Goal: Book appointment/travel/reservation

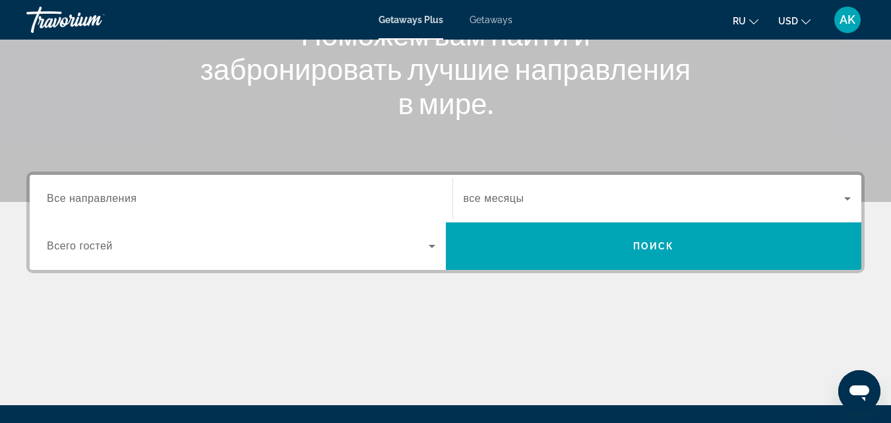
scroll to position [198, 0]
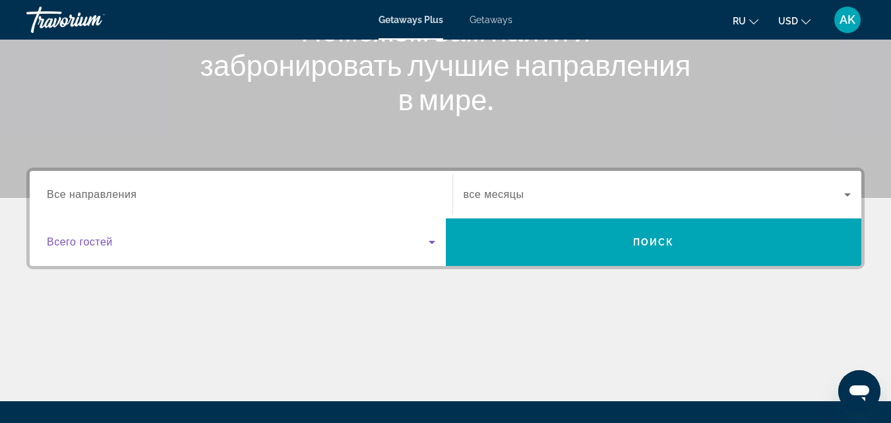
click at [172, 243] on span "Search widget" at bounding box center [238, 242] width 382 height 16
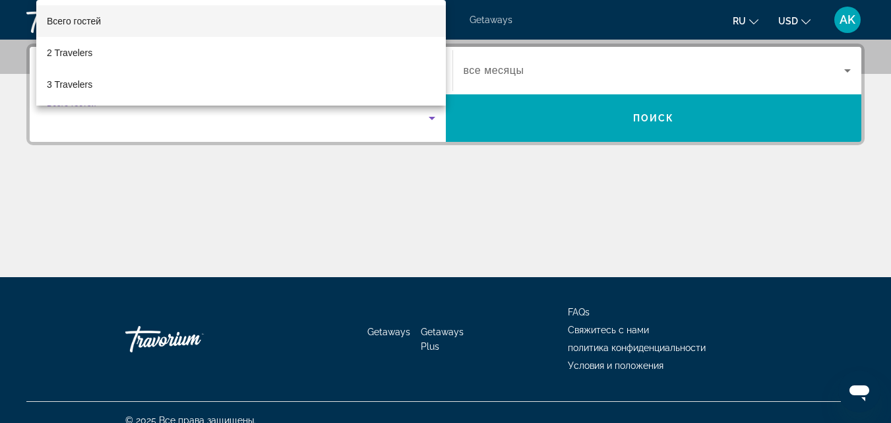
scroll to position [323, 0]
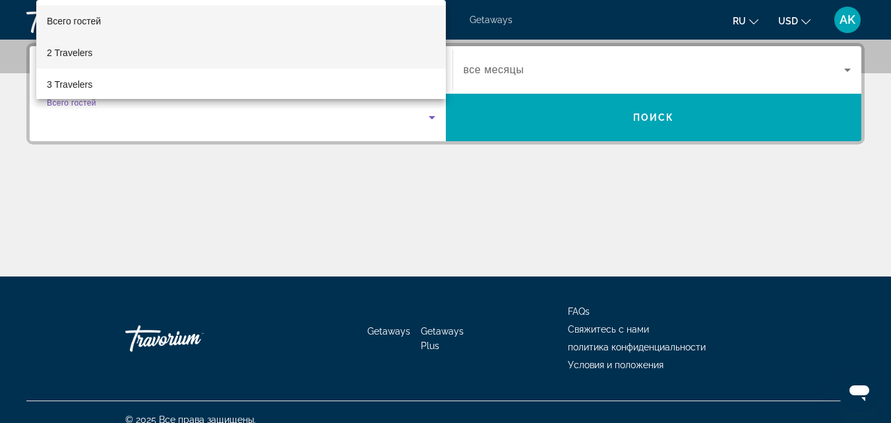
click at [75, 45] on span "2 Travelers" at bounding box center [70, 53] width 46 height 16
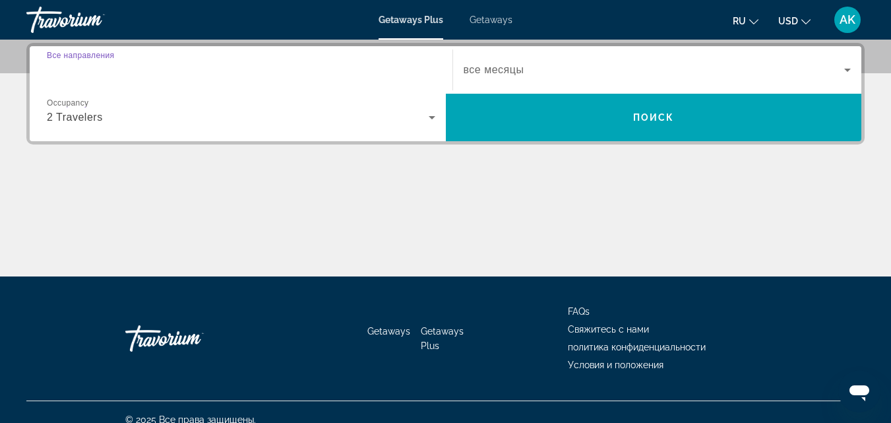
click at [175, 70] on input "Destination Все направления" at bounding box center [241, 71] width 389 height 16
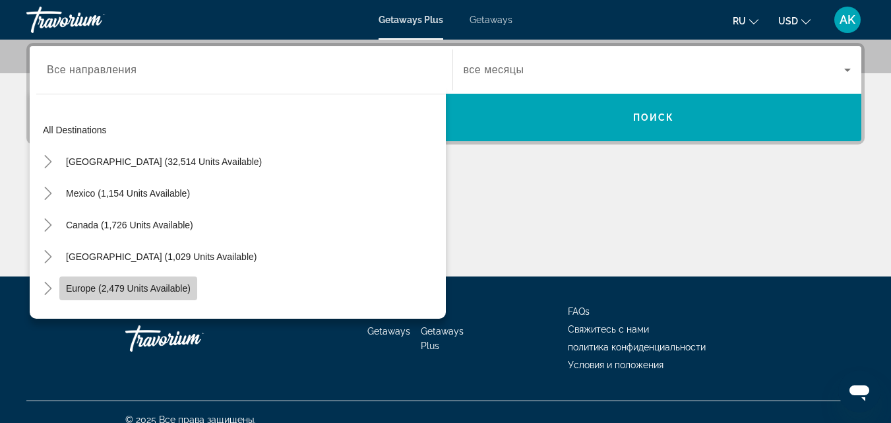
click at [129, 301] on span "Search widget" at bounding box center [128, 288] width 138 height 32
type input "**********"
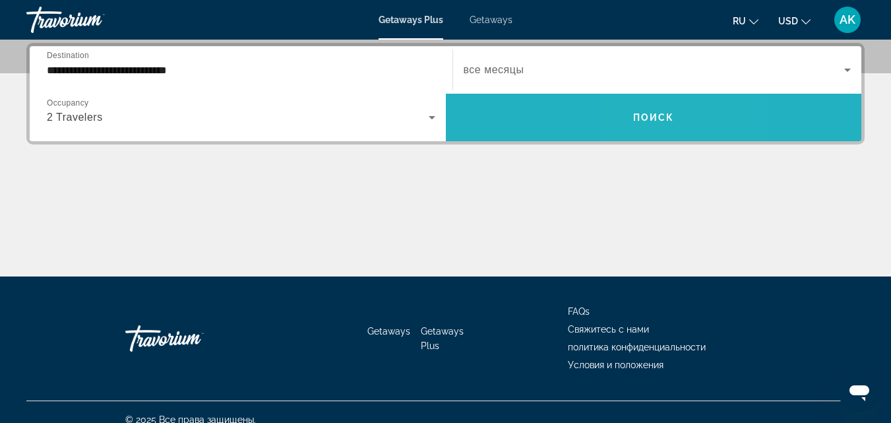
click at [647, 115] on span "Поиск" at bounding box center [654, 117] width 42 height 11
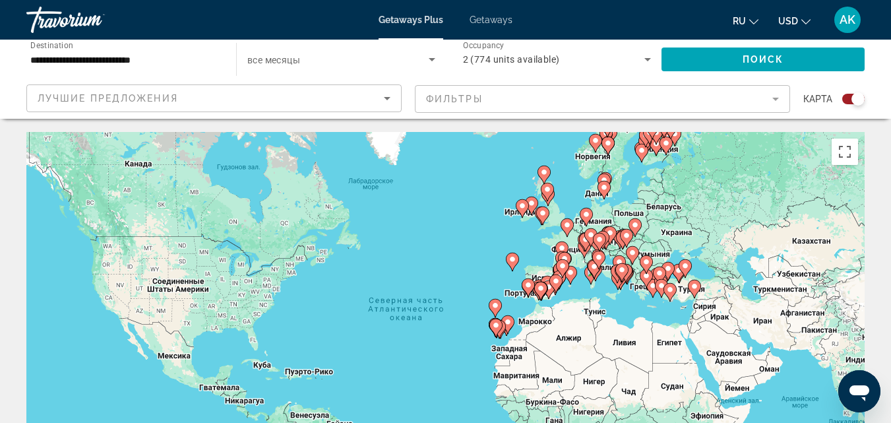
click at [639, 298] on div "Чтобы активировать перетаскивание с помощью клавиатуры, нажмите Alt + Ввод. Пос…" at bounding box center [445, 330] width 839 height 396
click at [697, 290] on icon "Main content" at bounding box center [694, 288] width 12 height 17
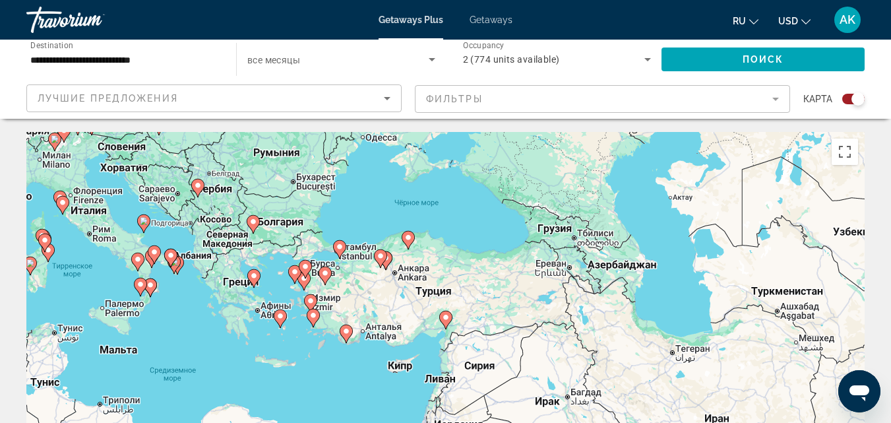
click at [447, 320] on image "Main content" at bounding box center [446, 317] width 8 height 8
type input "**********"
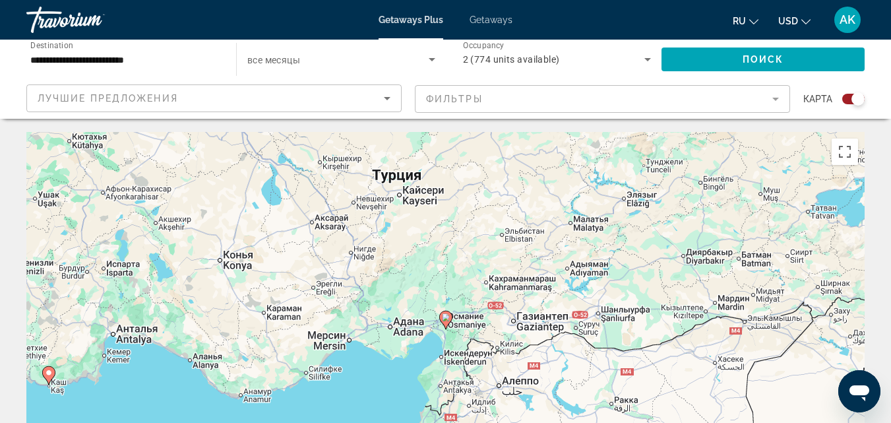
click at [443, 319] on image "Main content" at bounding box center [446, 317] width 8 height 8
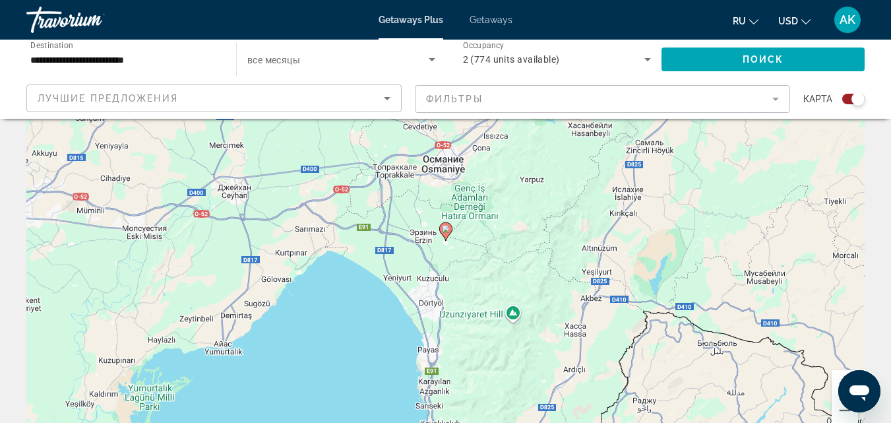
scroll to position [198, 0]
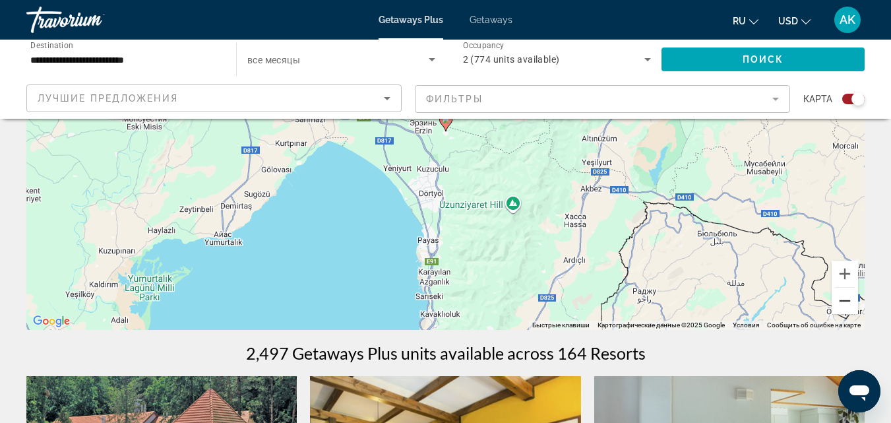
click at [843, 302] on button "Уменьшить" at bounding box center [845, 301] width 26 height 26
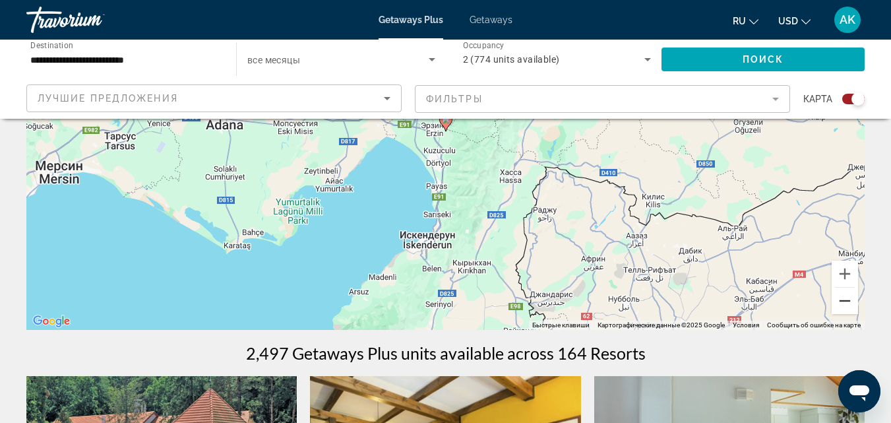
click at [843, 302] on button "Уменьшить" at bounding box center [845, 301] width 26 height 26
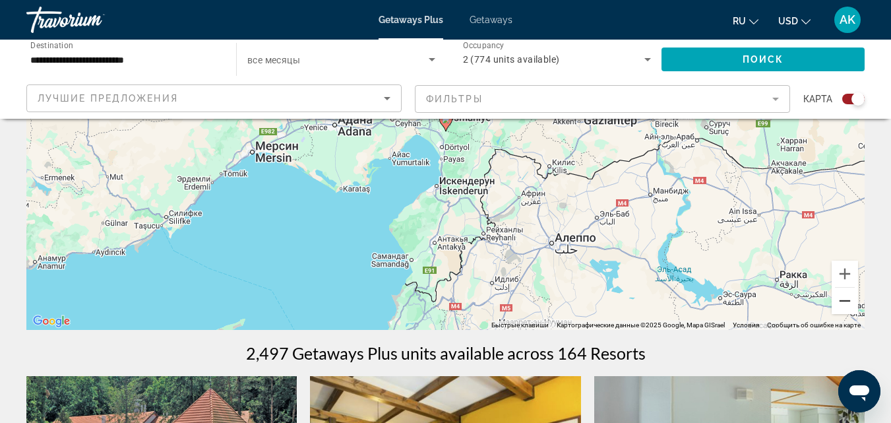
click at [843, 302] on button "Уменьшить" at bounding box center [845, 301] width 26 height 26
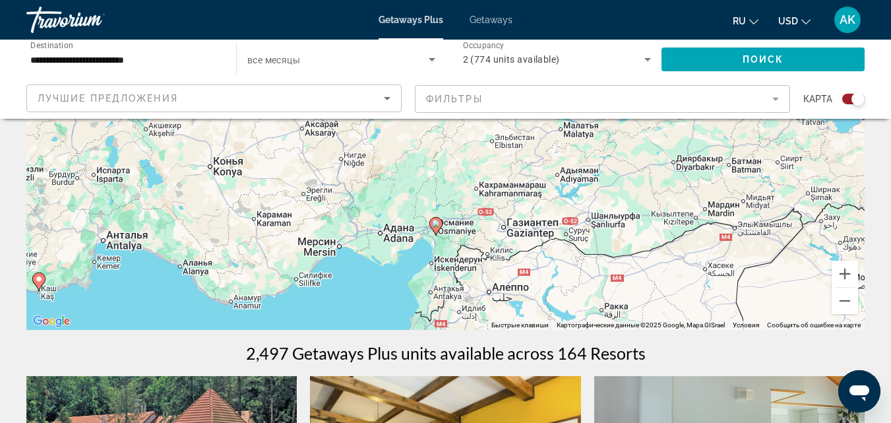
drag, startPoint x: 527, startPoint y: 195, endPoint x: 517, endPoint y: 300, distance: 104.7
click at [517, 300] on div "Чтобы активировать перетаскивание с помощью клавиатуры, нажмите Alt + Ввод. Пос…" at bounding box center [445, 132] width 839 height 396
click at [854, 302] on button "Уменьшить" at bounding box center [845, 301] width 26 height 26
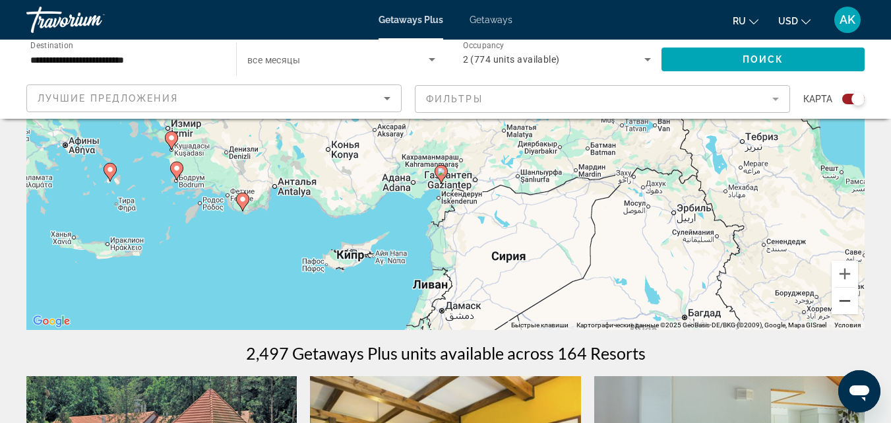
click at [854, 302] on button "Уменьшить" at bounding box center [845, 301] width 26 height 26
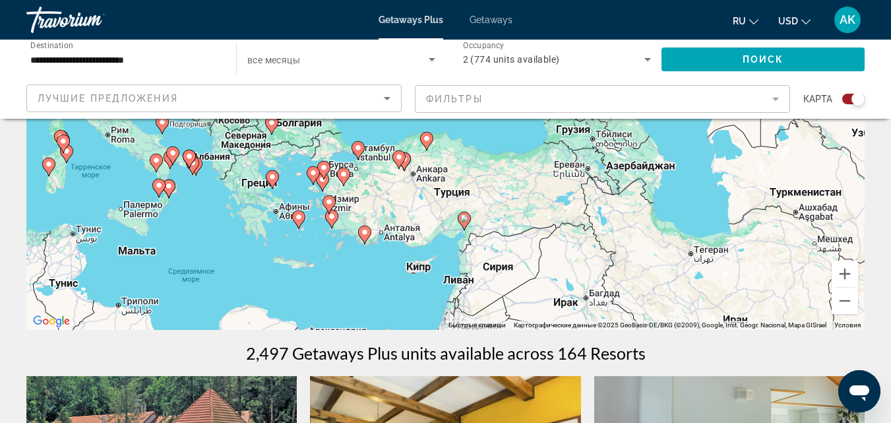
drag, startPoint x: 399, startPoint y: 185, endPoint x: 421, endPoint y: 268, distance: 85.5
click at [421, 268] on div "Чтобы активировать перетаскивание с помощью клавиатуры, нажмите Alt + Ввод. Пос…" at bounding box center [445, 132] width 839 height 396
click at [360, 145] on image "Main content" at bounding box center [358, 148] width 8 height 8
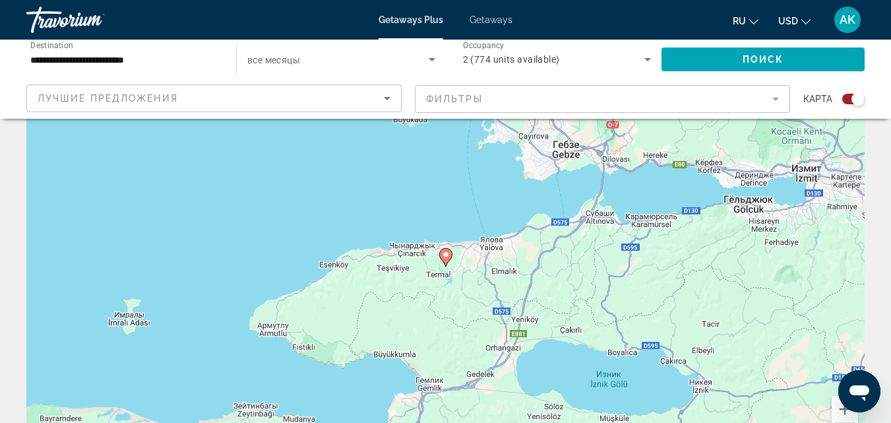
scroll to position [132, 0]
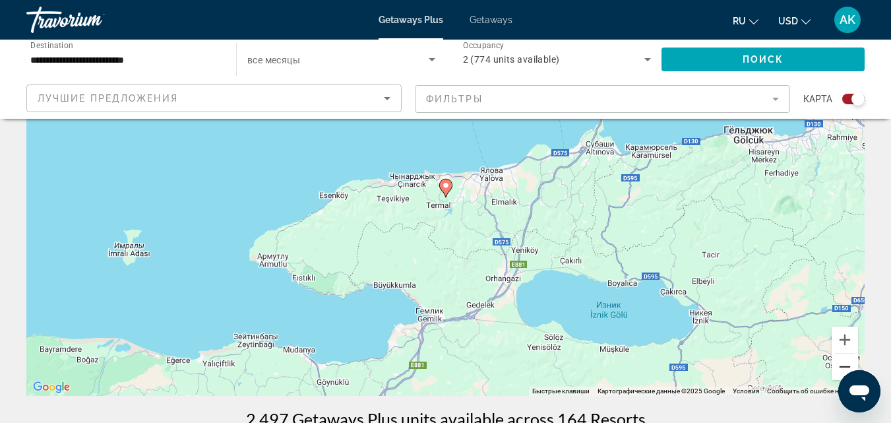
click at [843, 368] on button "Уменьшить" at bounding box center [845, 367] width 26 height 26
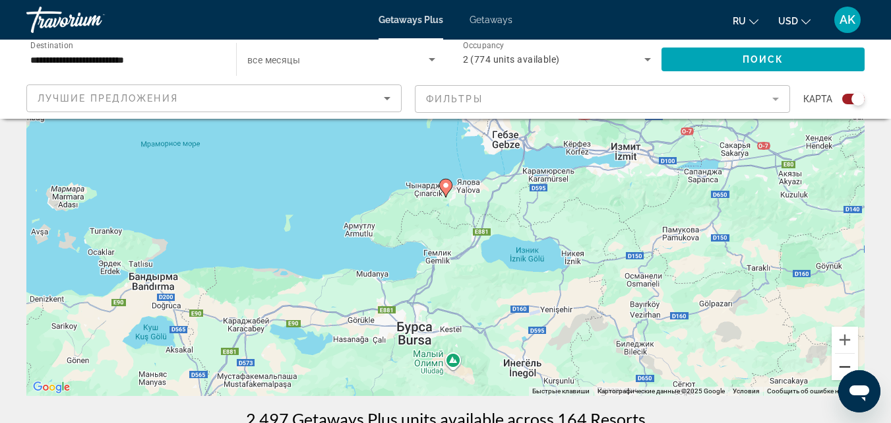
click at [843, 368] on button "Уменьшить" at bounding box center [845, 367] width 26 height 26
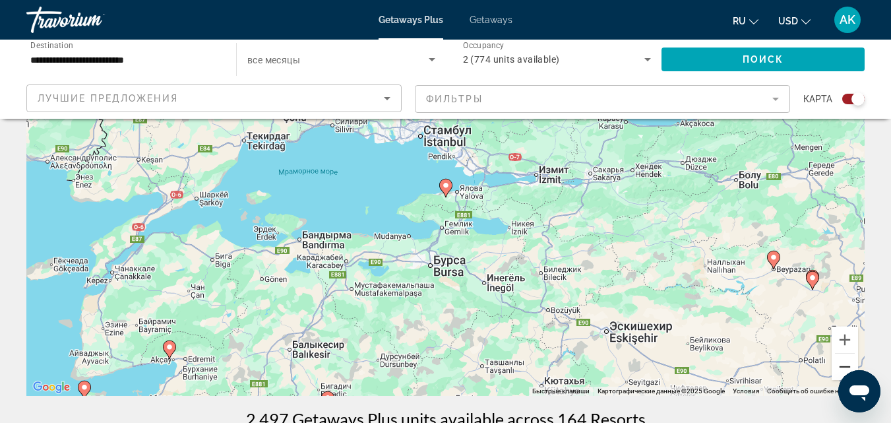
click at [843, 368] on button "Уменьшить" at bounding box center [845, 367] width 26 height 26
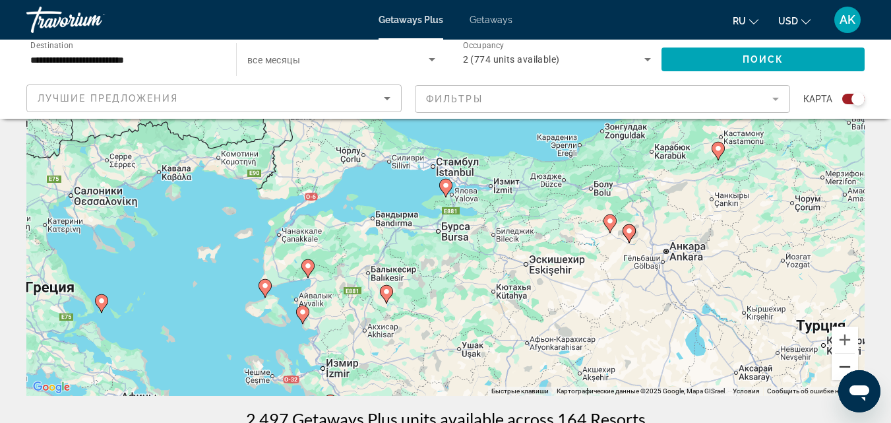
click at [843, 368] on button "Уменьшить" at bounding box center [845, 367] width 26 height 26
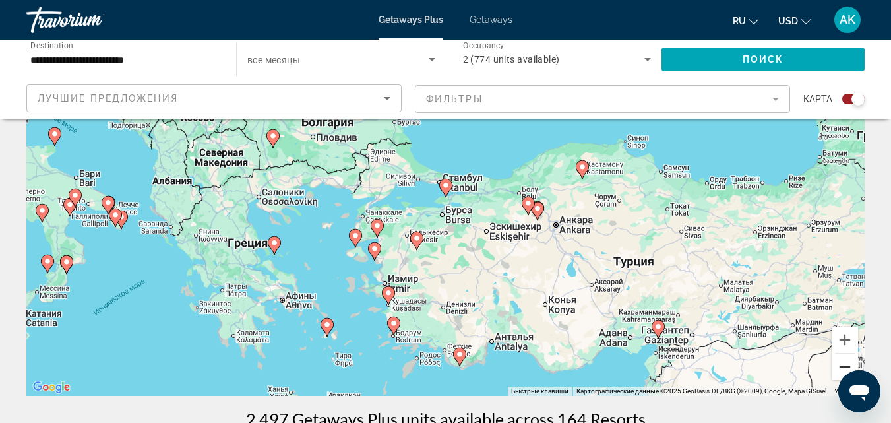
click at [843, 368] on button "Уменьшить" at bounding box center [845, 367] width 26 height 26
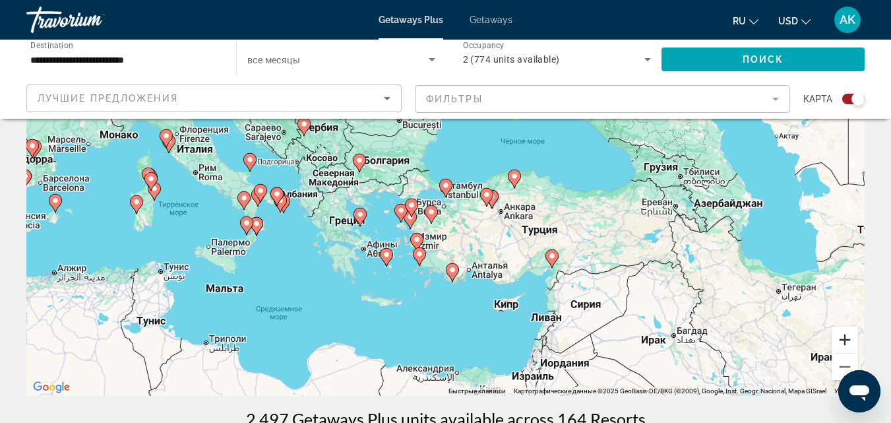
click at [847, 345] on button "Увеличить" at bounding box center [845, 340] width 26 height 26
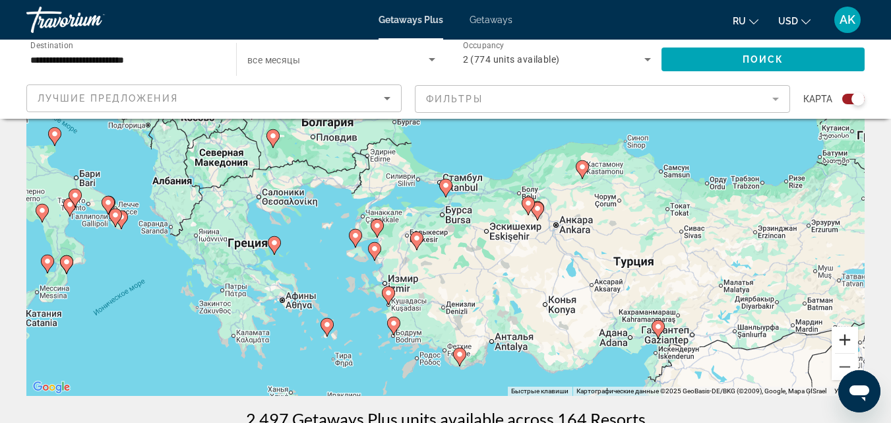
click at [847, 345] on button "Увеличить" at bounding box center [845, 340] width 26 height 26
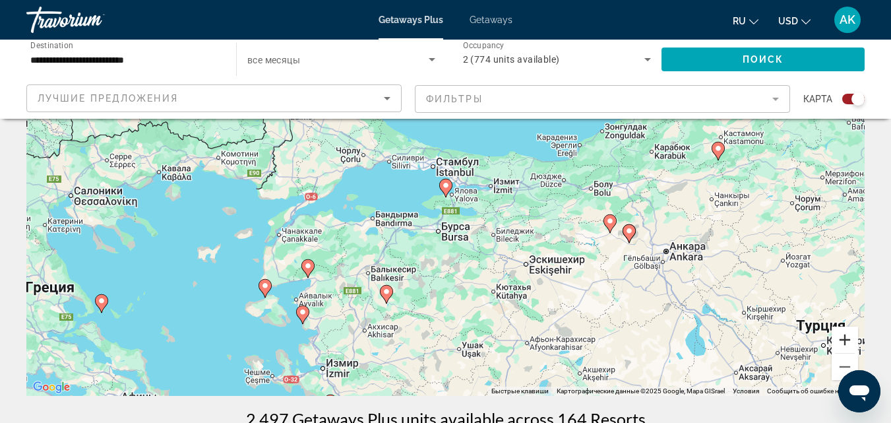
click at [847, 345] on button "Увеличить" at bounding box center [845, 340] width 26 height 26
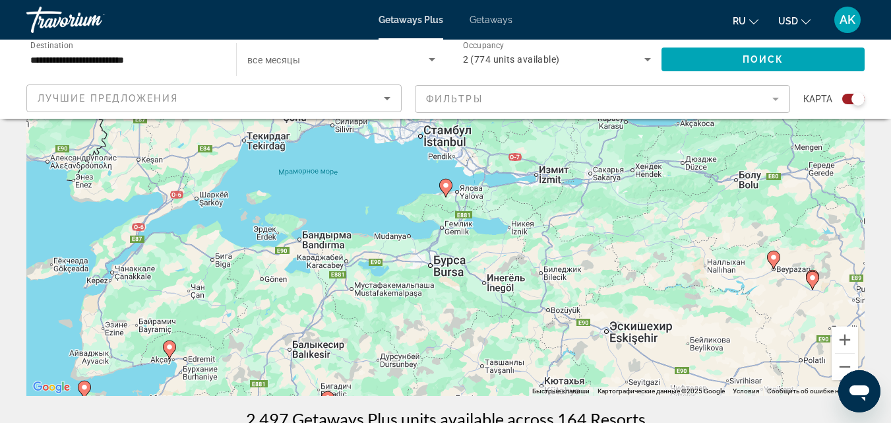
click at [443, 184] on image "Main content" at bounding box center [446, 185] width 8 height 8
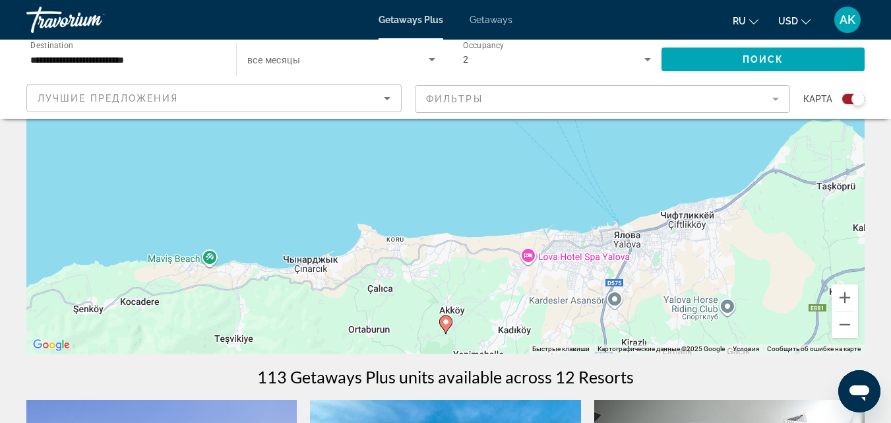
scroll to position [198, 0]
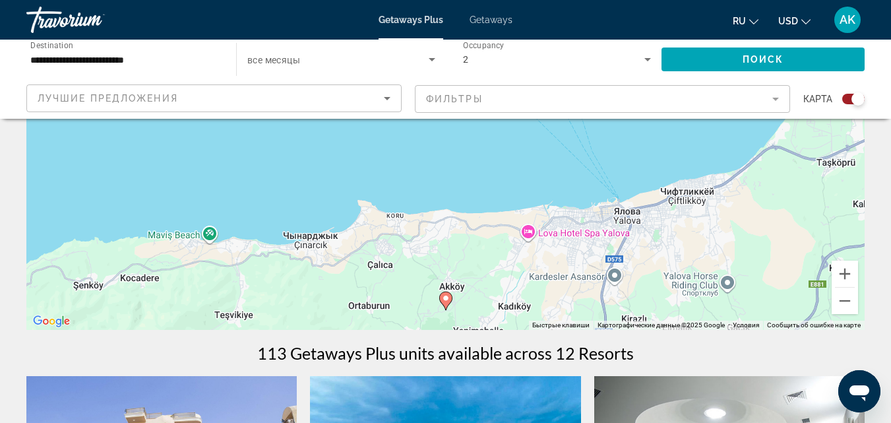
click at [446, 309] on icon "Main content" at bounding box center [445, 301] width 13 height 18
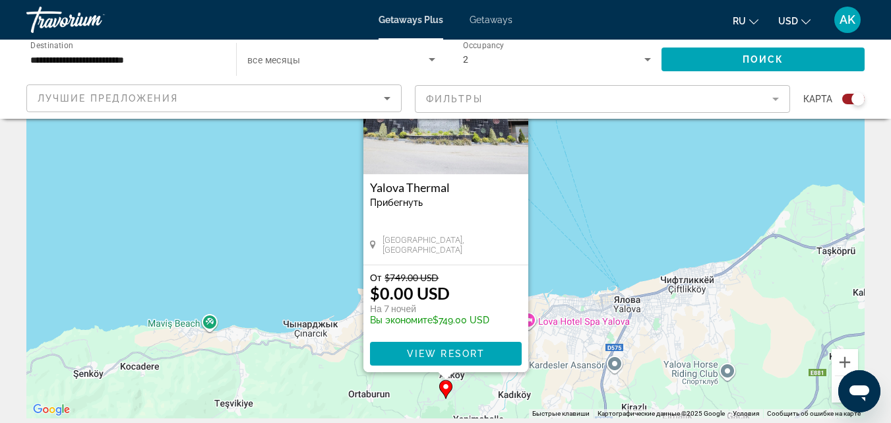
scroll to position [132, 0]
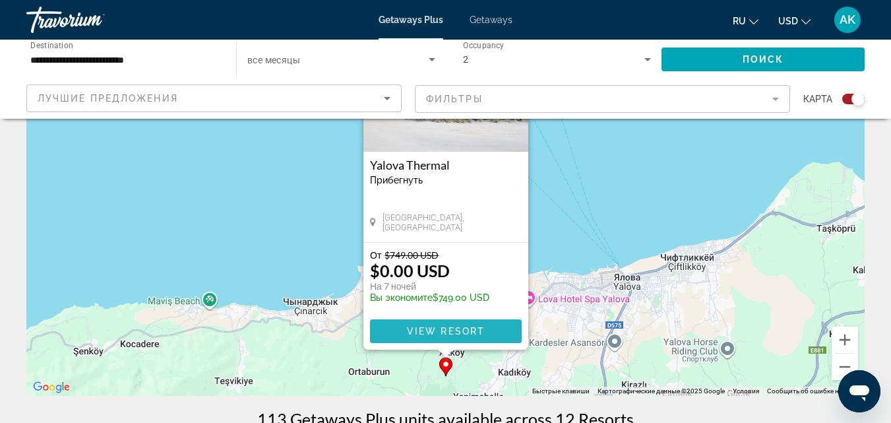
click at [445, 336] on span "Main content" at bounding box center [446, 331] width 152 height 32
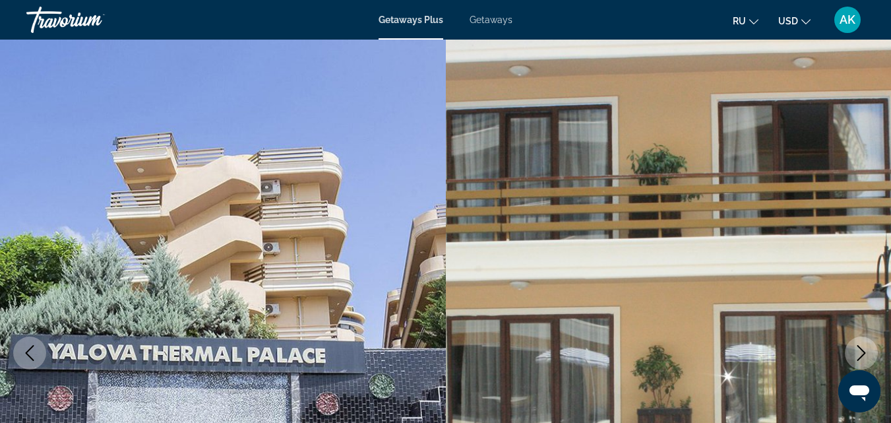
click at [419, 27] on div "Getaways Plus Getaways ru English Español Français Italiano Português русский U…" at bounding box center [445, 20] width 891 height 34
click at [492, 21] on span "Getaways" at bounding box center [491, 20] width 43 height 11
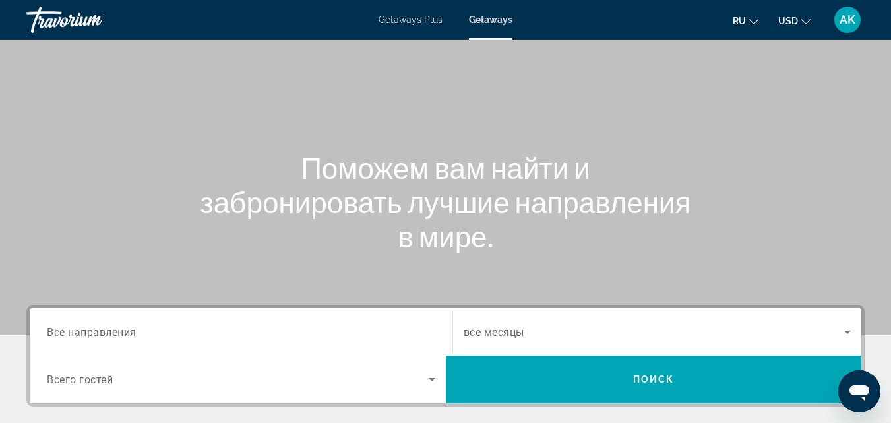
scroll to position [198, 0]
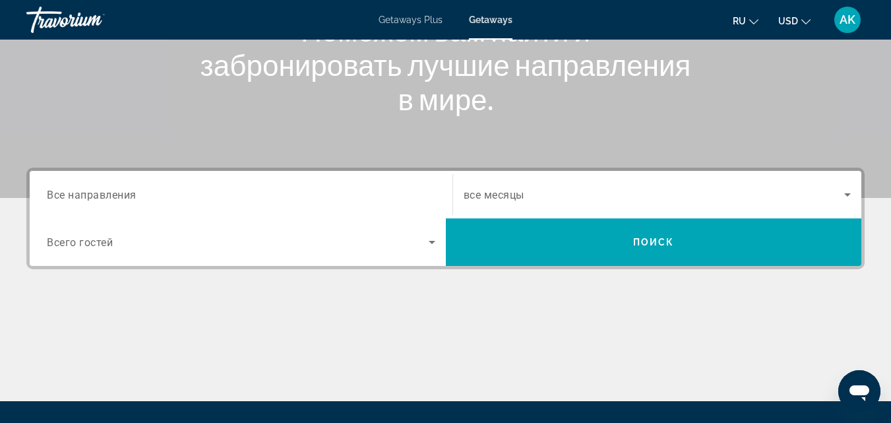
click at [323, 236] on span "Search widget" at bounding box center [238, 242] width 382 height 16
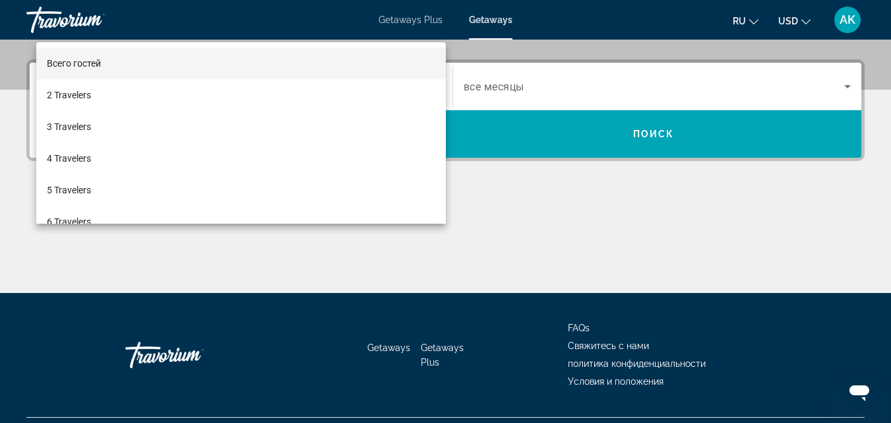
scroll to position [323, 0]
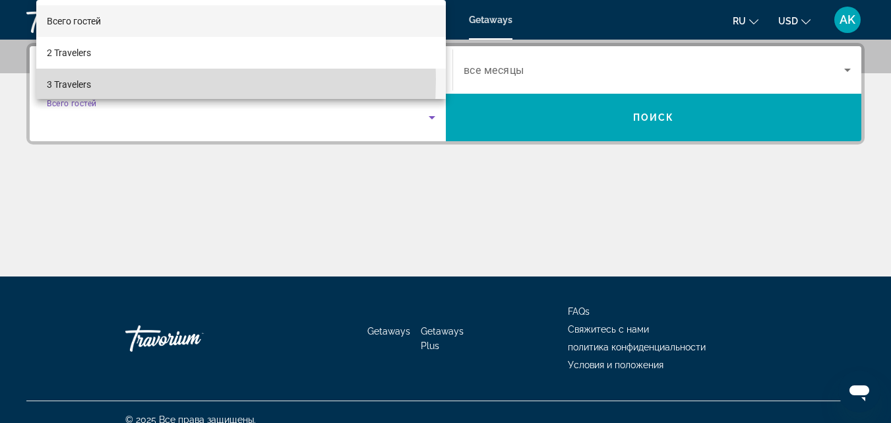
click at [69, 79] on span "3 Travelers" at bounding box center [69, 85] width 44 height 16
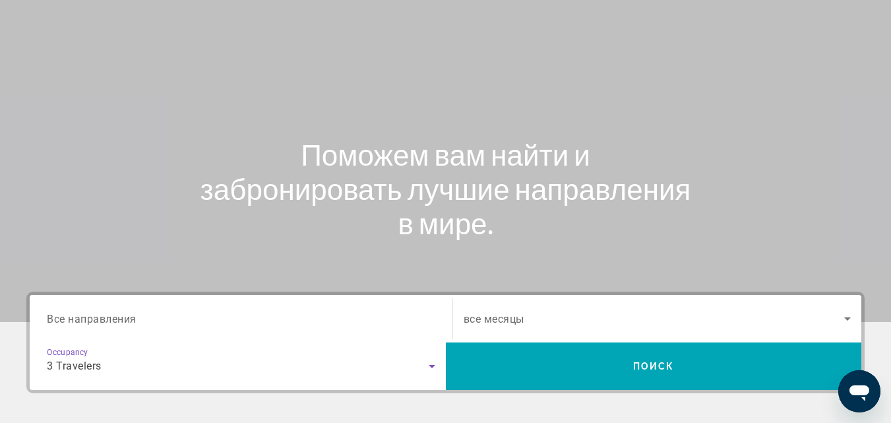
scroll to position [0, 0]
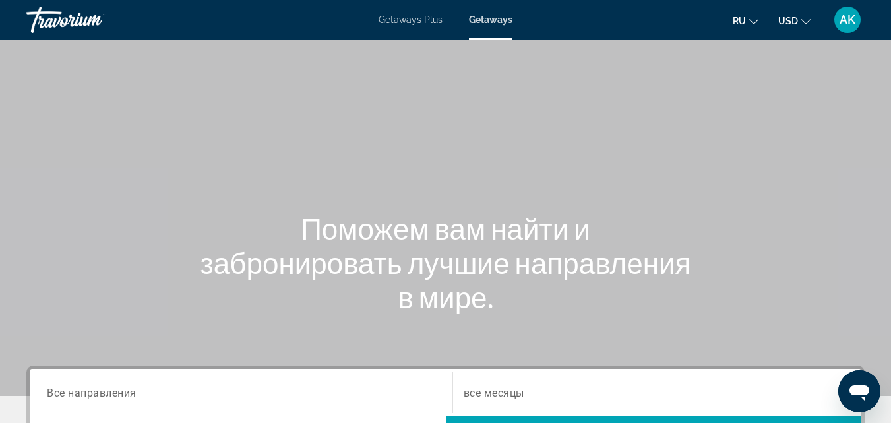
click at [757, 24] on button "ru English Español Français Italiano Português русский" at bounding box center [746, 20] width 26 height 19
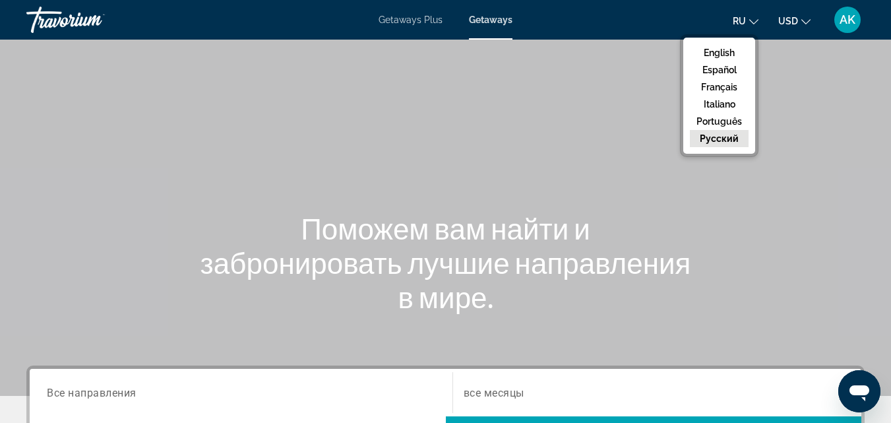
click at [757, 24] on button "ru English Español Français Italiano Português русский" at bounding box center [746, 20] width 26 height 19
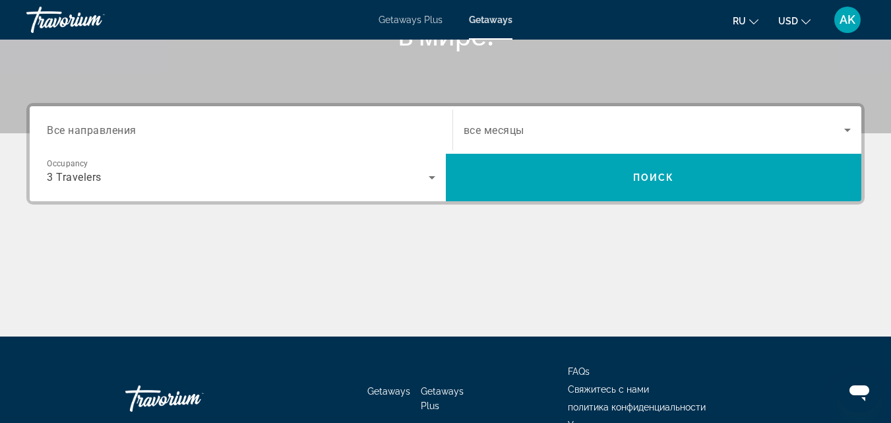
scroll to position [264, 0]
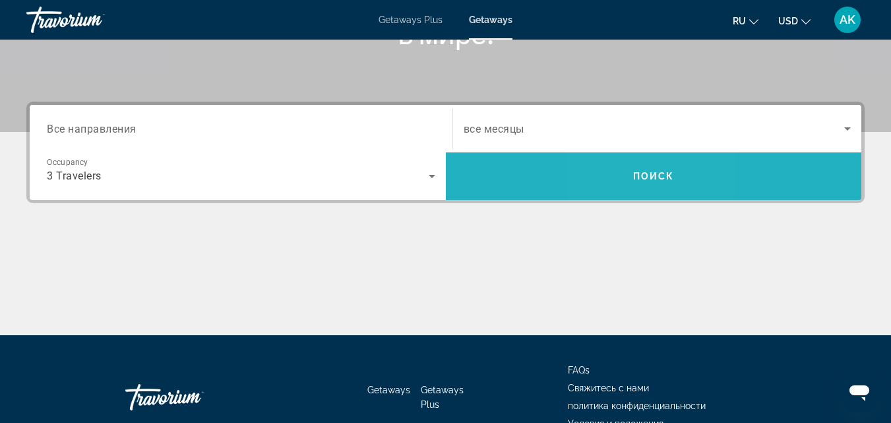
click at [632, 190] on span "Search widget" at bounding box center [654, 176] width 416 height 32
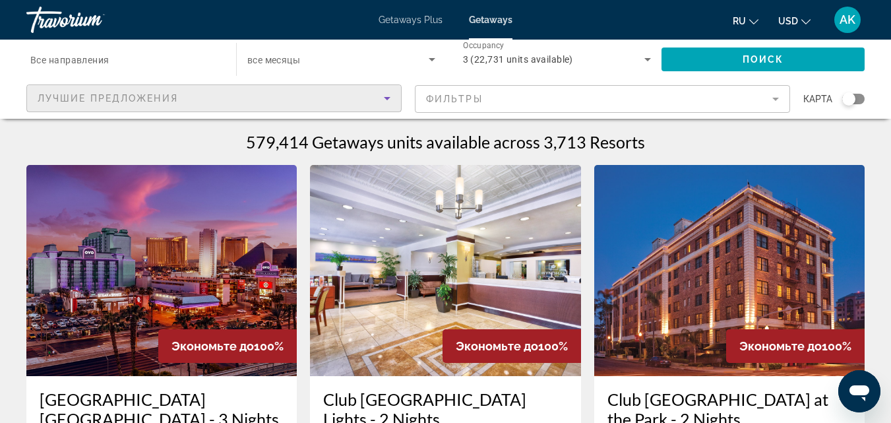
click at [391, 96] on icon "Sort by" at bounding box center [387, 98] width 16 height 16
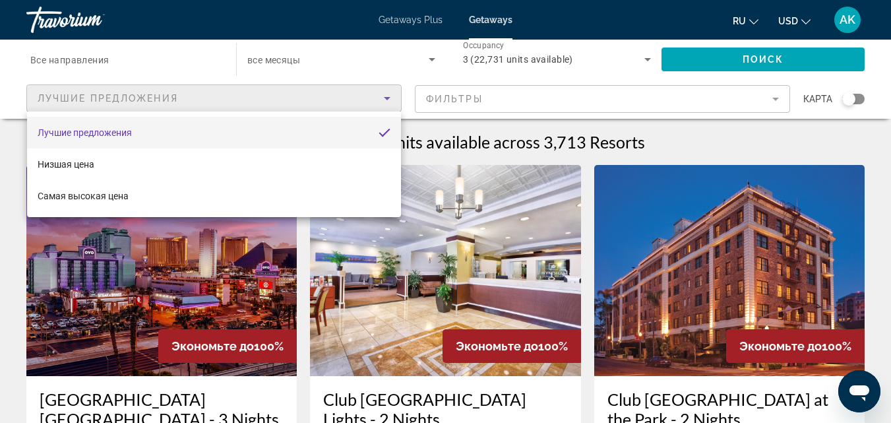
click at [181, 68] on div at bounding box center [445, 211] width 891 height 423
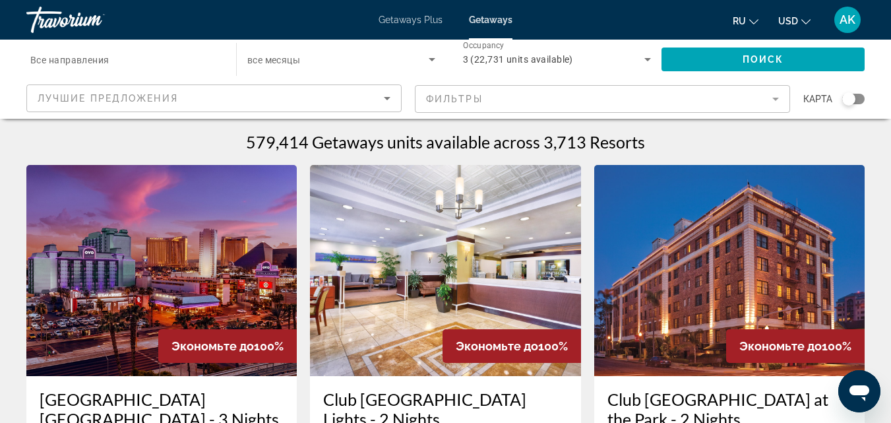
click at [181, 68] on div "Search widget" at bounding box center [124, 60] width 189 height 38
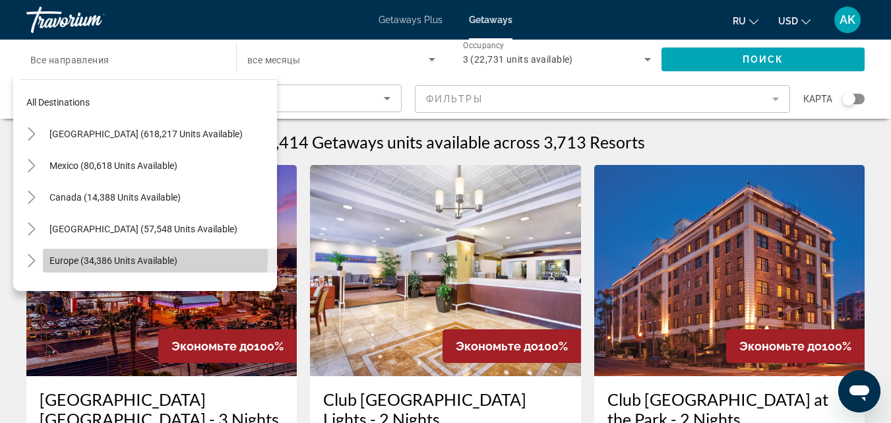
click at [125, 257] on span "Europe (34,386 units available)" at bounding box center [113, 260] width 128 height 11
type input "**********"
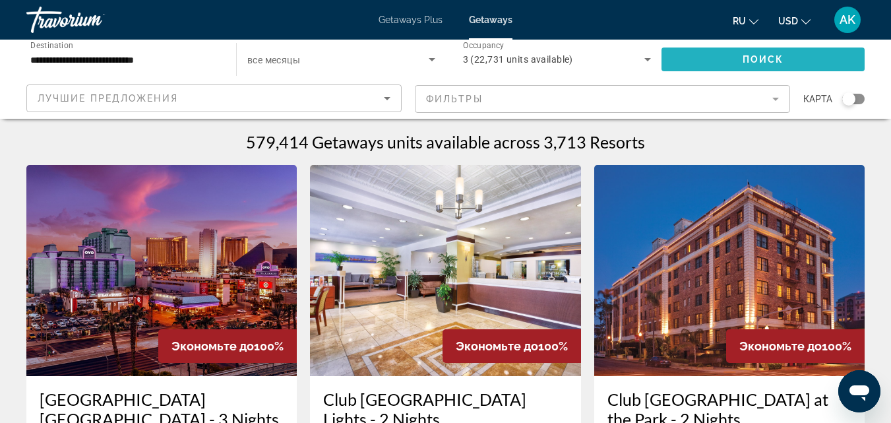
click at [736, 67] on span "Search widget" at bounding box center [763, 60] width 203 height 32
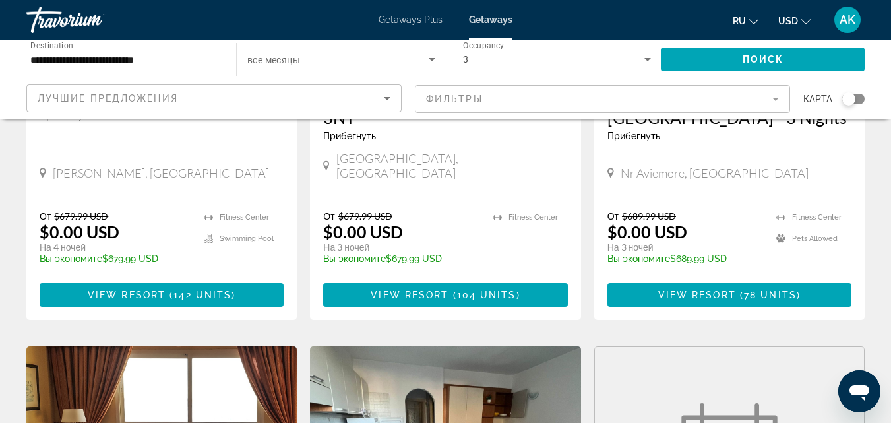
scroll to position [782, 0]
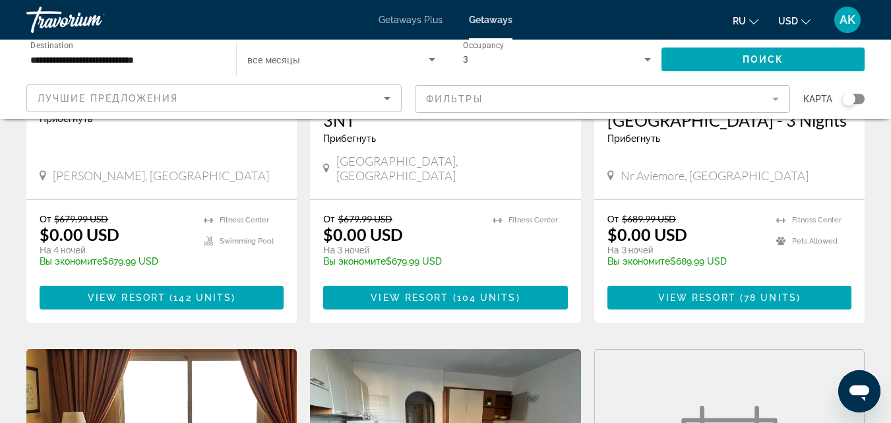
click at [593, 104] on mat-form-field "Фильтры" at bounding box center [602, 99] width 375 height 28
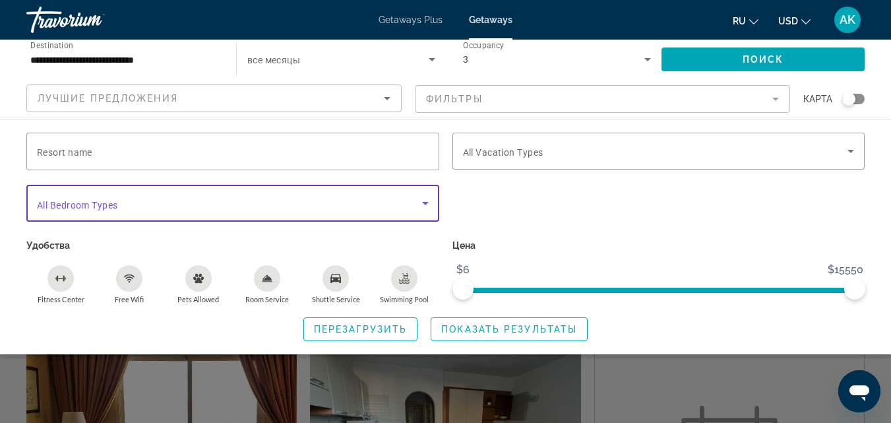
click at [432, 203] on icon "Search widget" at bounding box center [426, 203] width 16 height 16
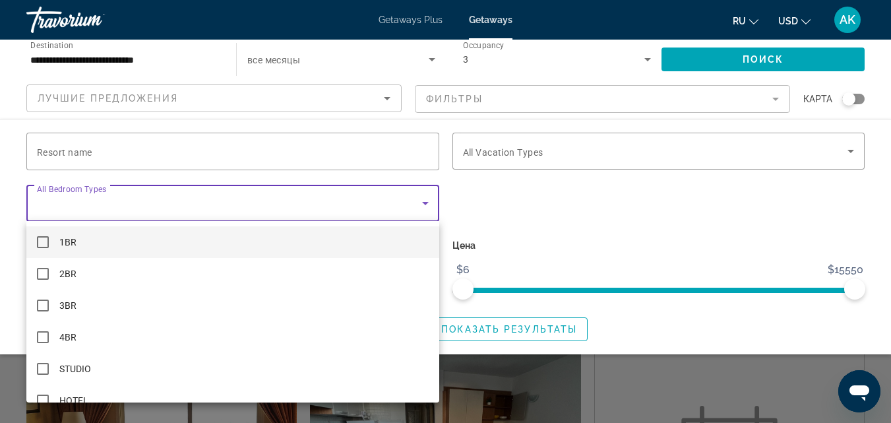
click at [432, 203] on div at bounding box center [445, 211] width 891 height 423
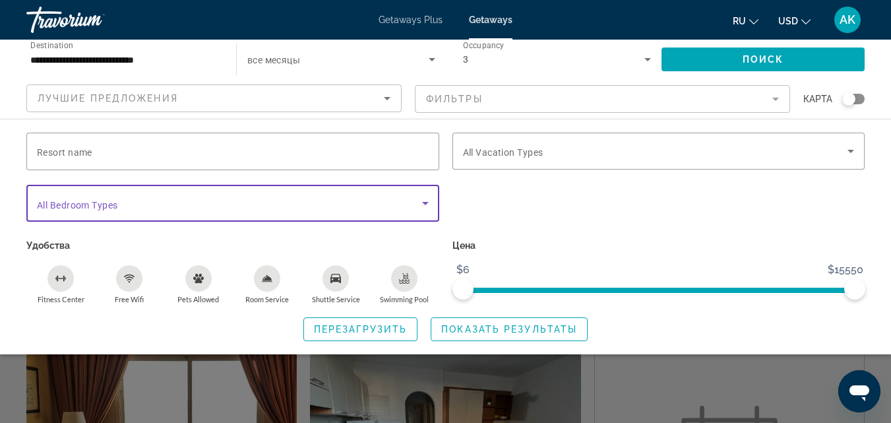
click at [432, 203] on icon "Search widget" at bounding box center [426, 203] width 16 height 16
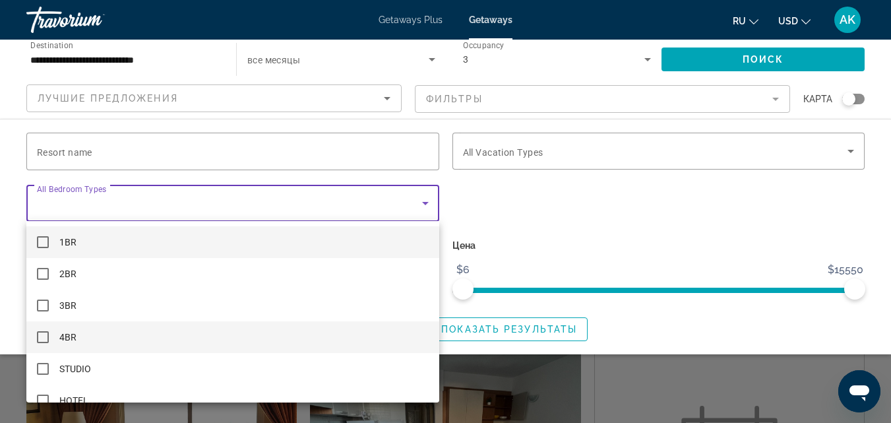
click at [44, 336] on mat-pseudo-checkbox at bounding box center [43, 337] width 12 height 12
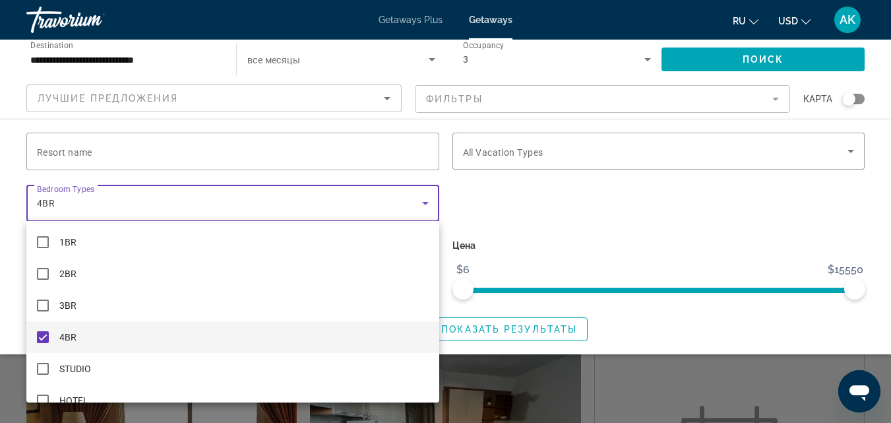
click at [536, 237] on div at bounding box center [445, 211] width 891 height 423
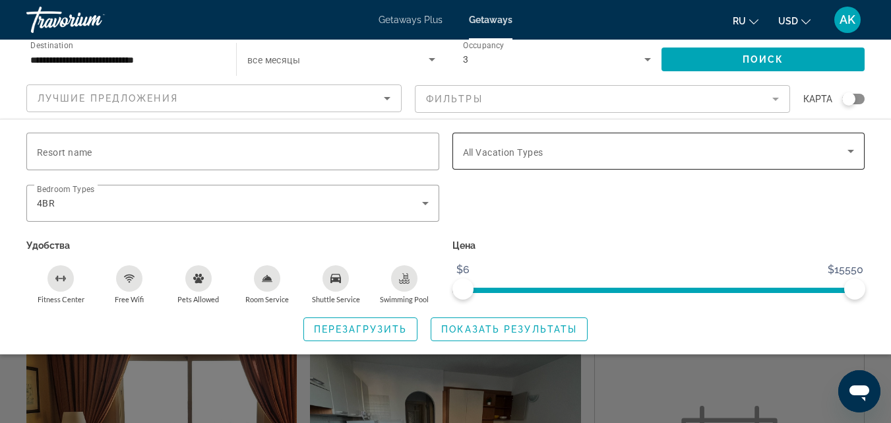
click at [718, 139] on div "Search widget" at bounding box center [659, 151] width 392 height 37
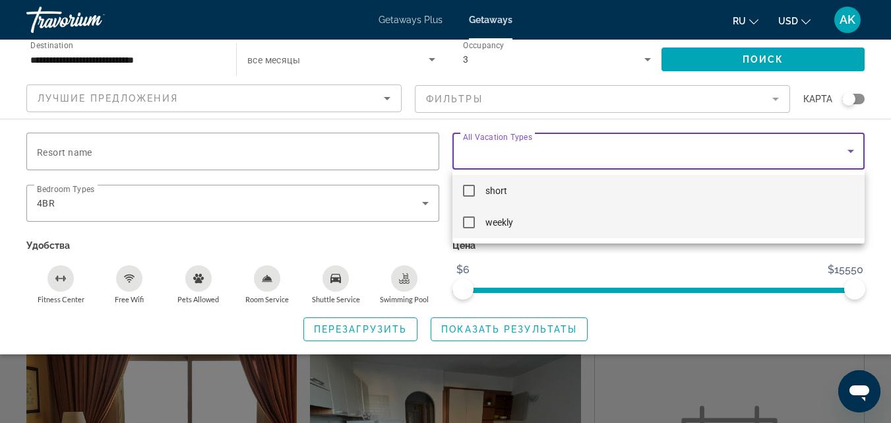
click at [471, 227] on mat-pseudo-checkbox at bounding box center [469, 222] width 12 height 12
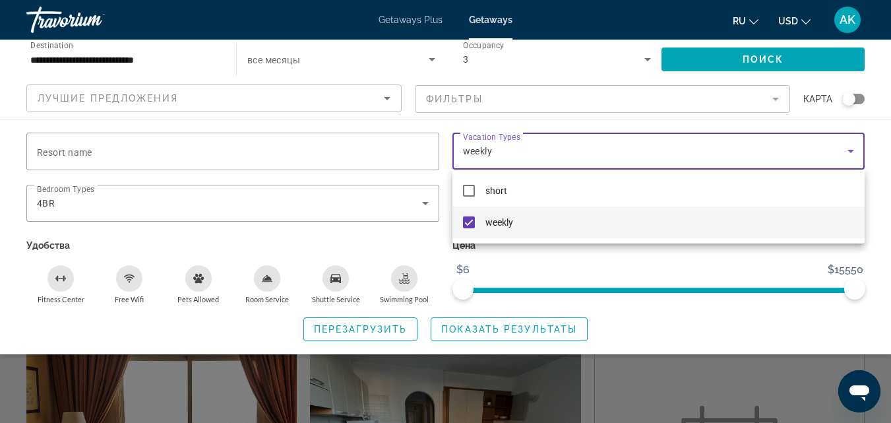
click at [616, 268] on div at bounding box center [445, 211] width 891 height 423
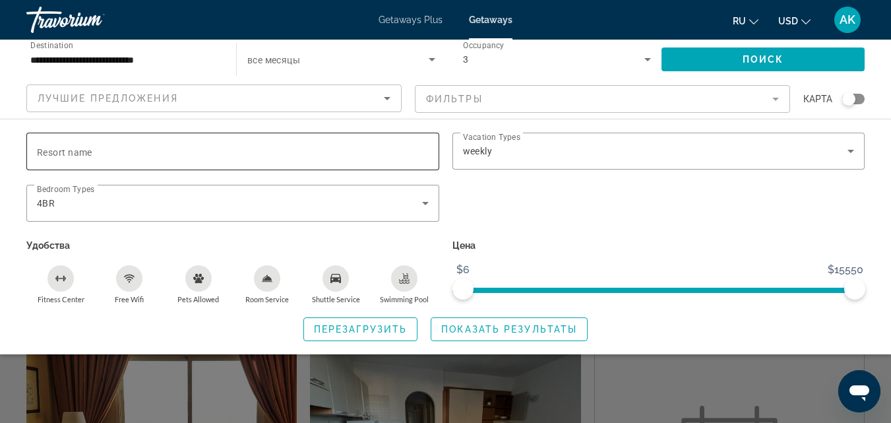
scroll to position [848, 0]
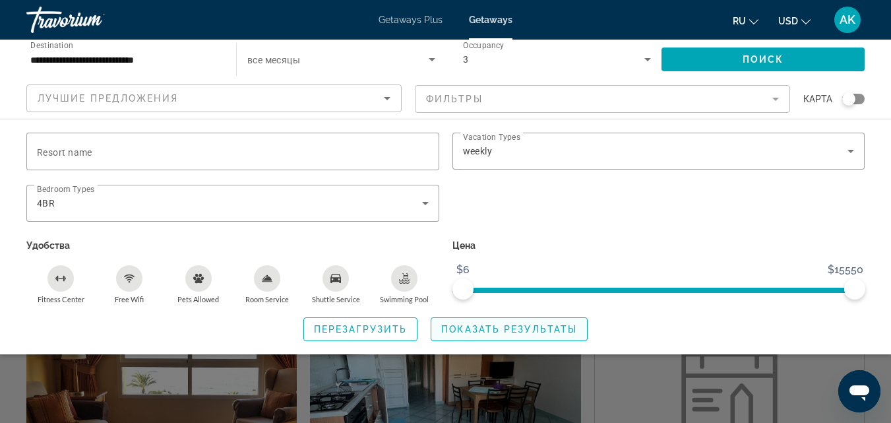
click at [552, 333] on span "Показать результаты" at bounding box center [509, 329] width 136 height 11
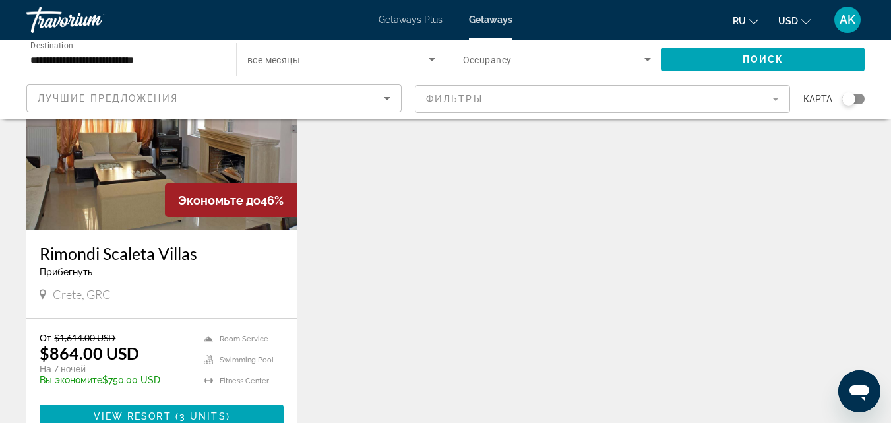
scroll to position [660, 0]
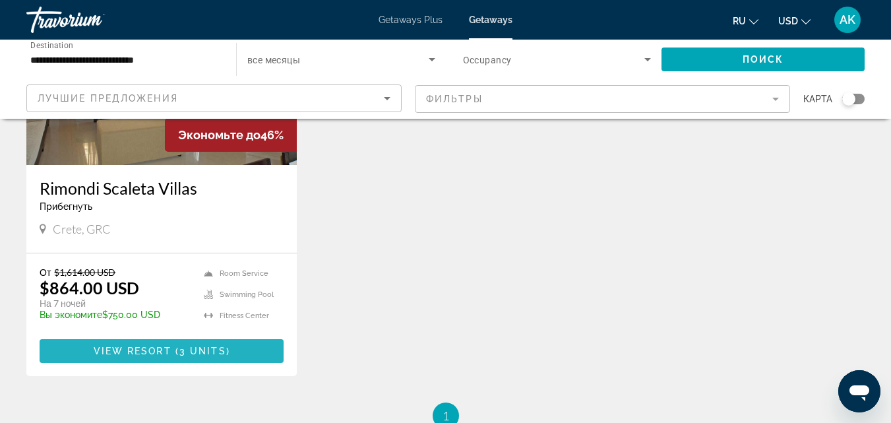
click at [175, 360] on span "Main content" at bounding box center [162, 351] width 244 height 32
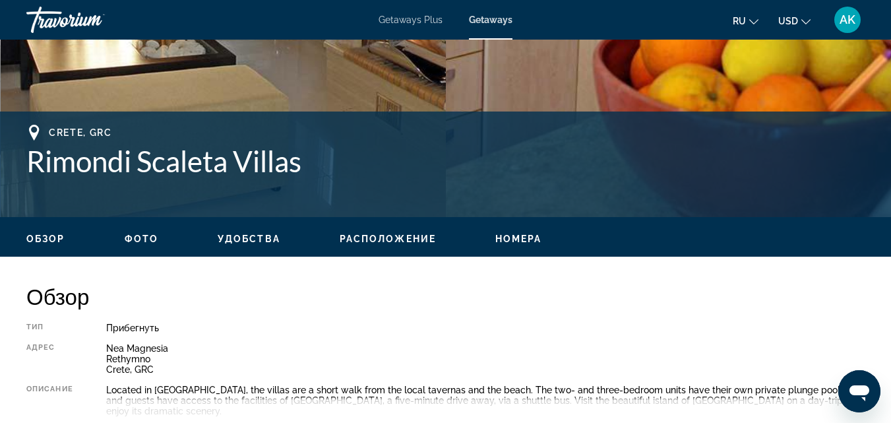
scroll to position [396, 0]
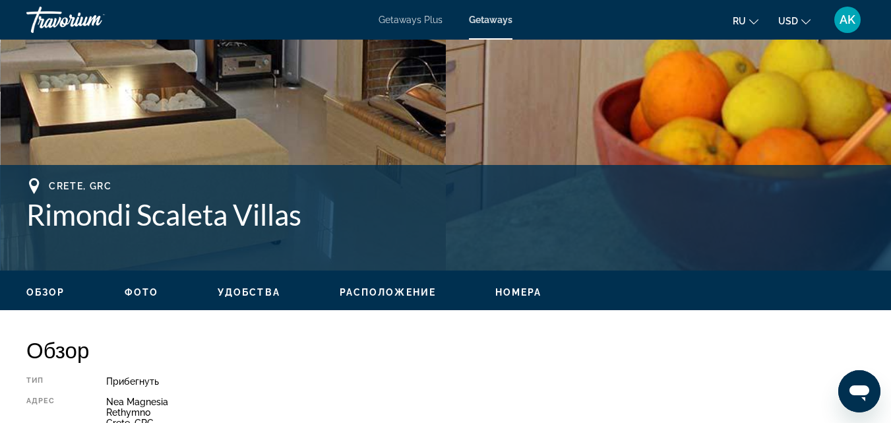
click at [404, 286] on button "Расположение" at bounding box center [388, 292] width 96 height 12
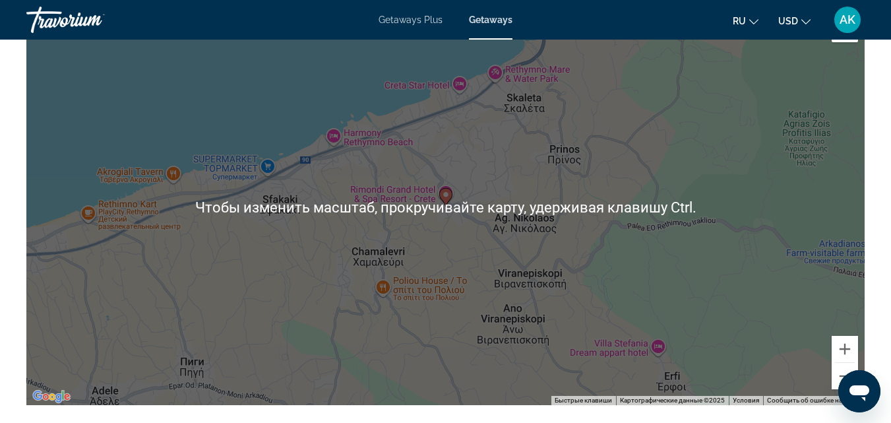
scroll to position [2067, 0]
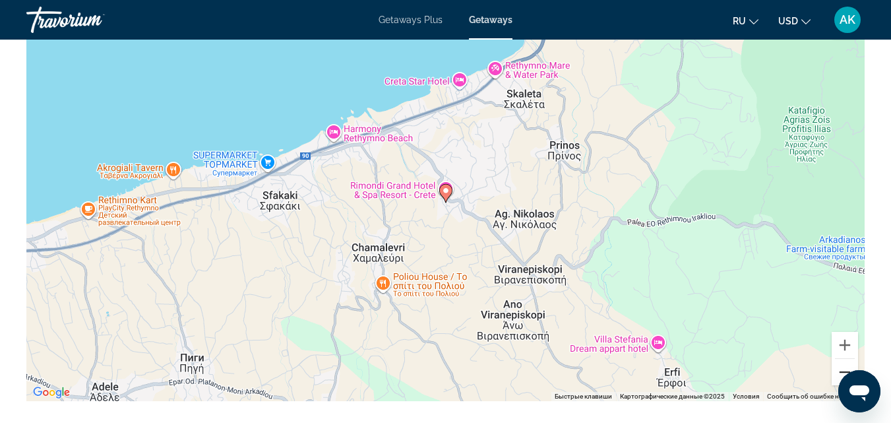
click at [845, 359] on button "Уменьшить" at bounding box center [845, 372] width 26 height 26
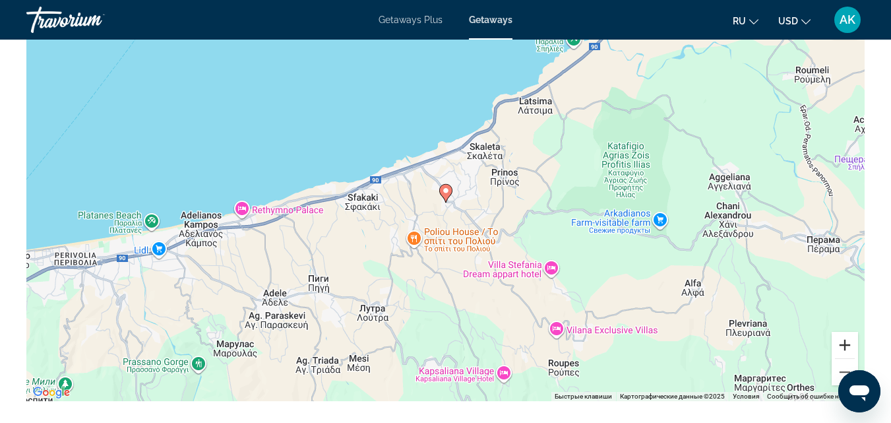
click at [847, 332] on button "Увеличить" at bounding box center [845, 345] width 26 height 26
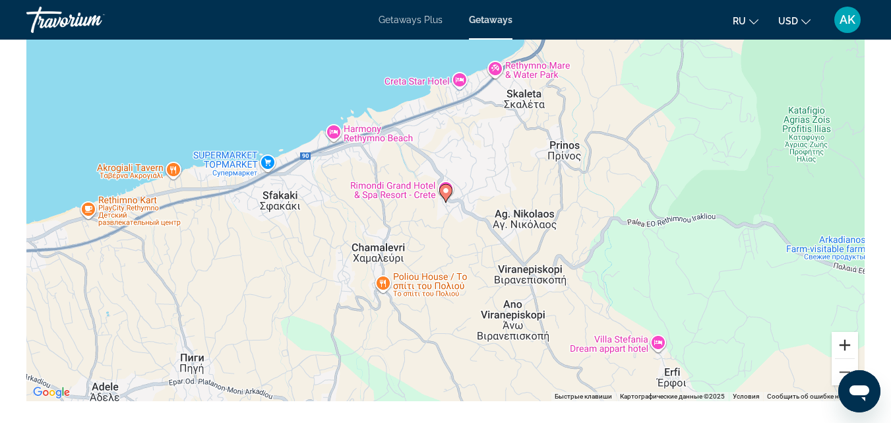
click at [847, 332] on button "Увеличить" at bounding box center [845, 345] width 26 height 26
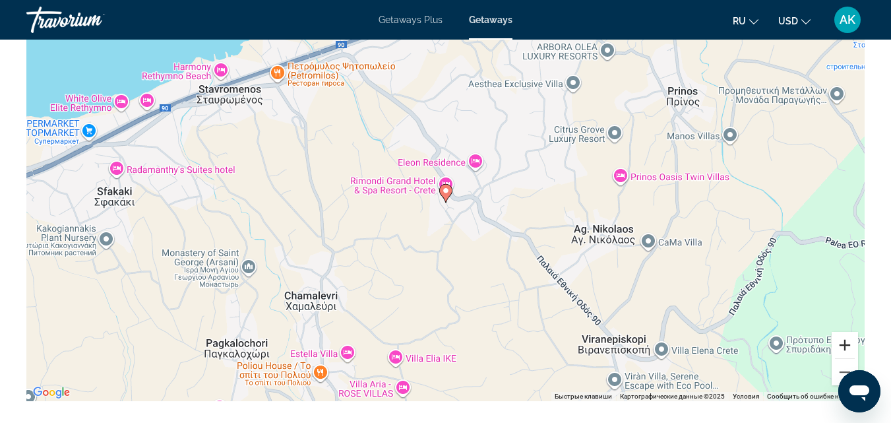
click at [847, 332] on button "Увеличить" at bounding box center [845, 345] width 26 height 26
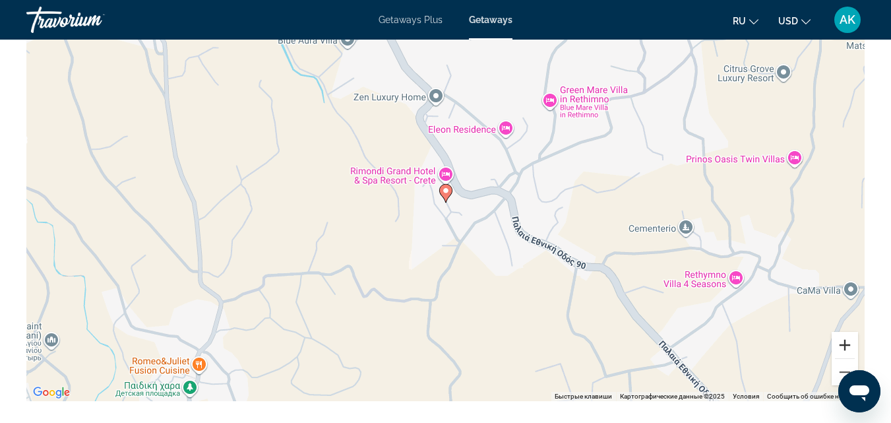
click at [847, 332] on button "Увеличить" at bounding box center [845, 345] width 26 height 26
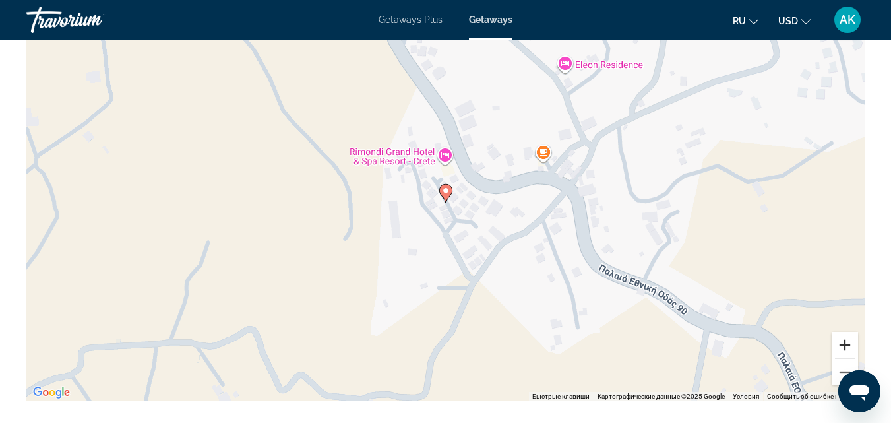
click at [847, 332] on button "Увеличить" at bounding box center [845, 345] width 26 height 26
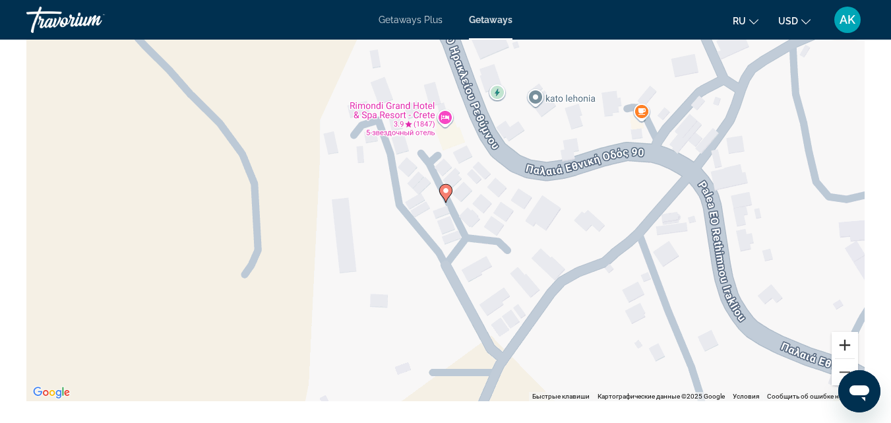
click at [847, 332] on button "Увеличить" at bounding box center [845, 345] width 26 height 26
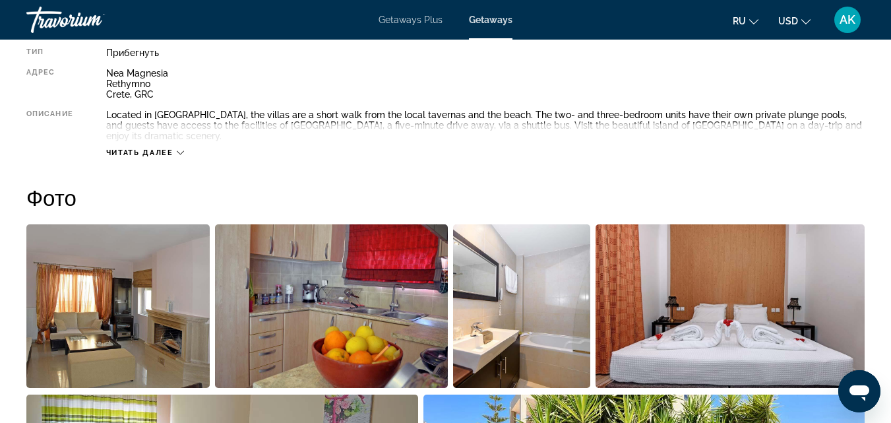
scroll to position [701, 0]
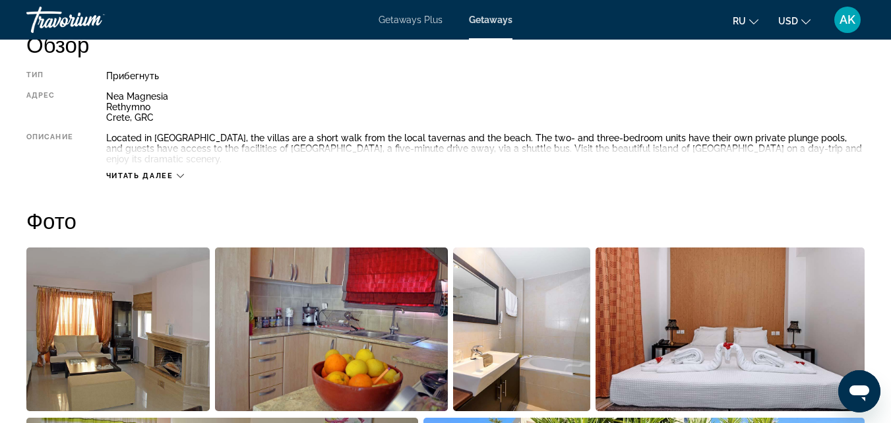
click at [178, 175] on icon "Main content" at bounding box center [180, 176] width 7 height 4
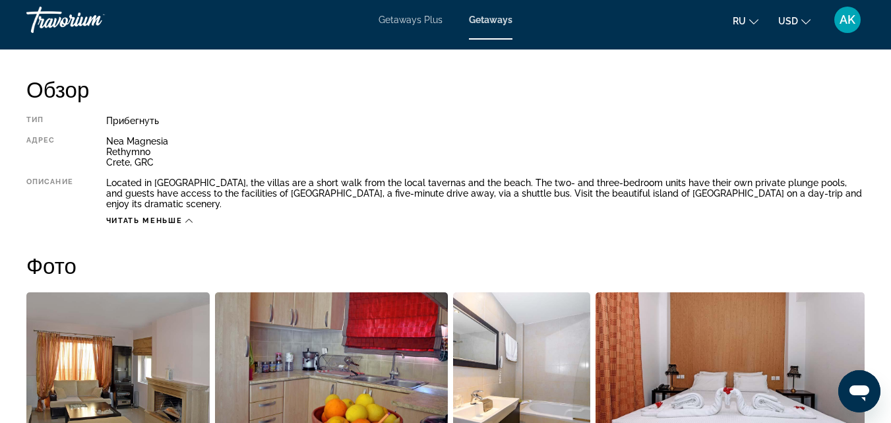
scroll to position [635, 0]
